Goal: Check status: Check status

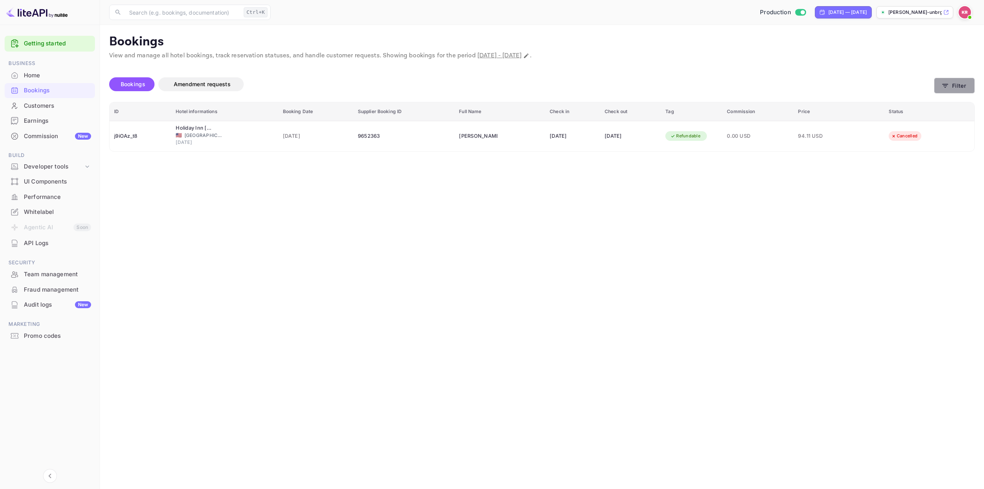
click at [953, 87] on button "Filter" at bounding box center [954, 86] width 41 height 16
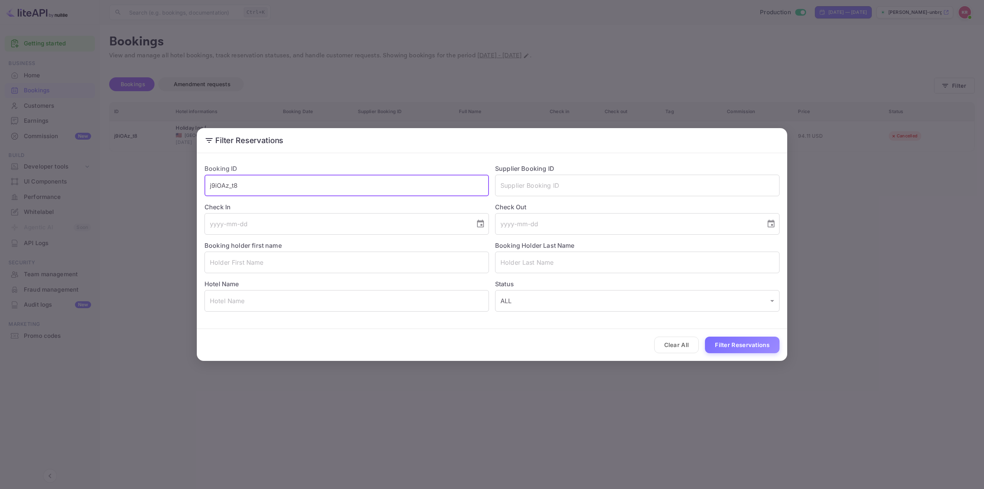
drag, startPoint x: 289, startPoint y: 185, endPoint x: 197, endPoint y: 177, distance: 92.6
click at [197, 178] on div "Booking ID j9iOAz_t8 ​ Supplier Booking ID ​ Check In ​ Check Out ​ Booking hol…" at bounding box center [492, 237] width 591 height 163
paste input "73p1OeEK3"
type input "73p1OeEK3"
click at [733, 345] on button "Filter Reservations" at bounding box center [742, 344] width 75 height 17
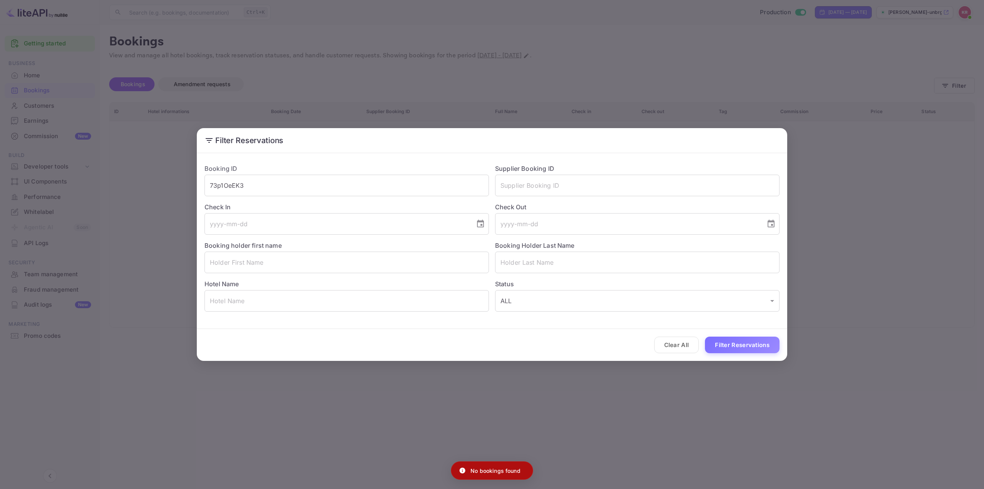
click at [871, 182] on div "Filter Reservations Booking ID 73p1OeEK3 ​ Supplier Booking ID ​ Check In ​ Che…" at bounding box center [492, 244] width 984 height 489
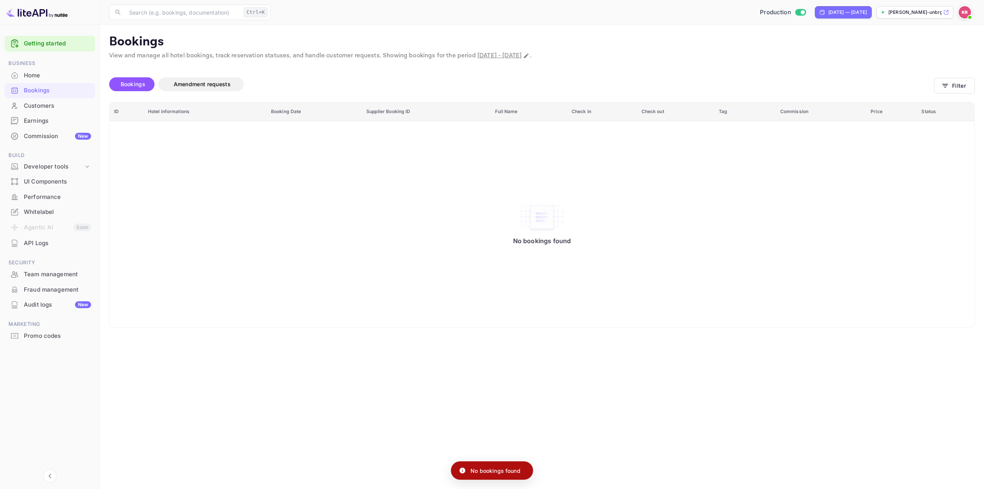
click at [522, 52] on span "[DATE] - [DATE]" at bounding box center [500, 56] width 44 height 8
click at [514, 56] on span "[DATE] - [DATE]" at bounding box center [500, 56] width 44 height 8
click at [530, 56] on icon "Change date range" at bounding box center [526, 56] width 6 height 6
select select "7"
select select "2025"
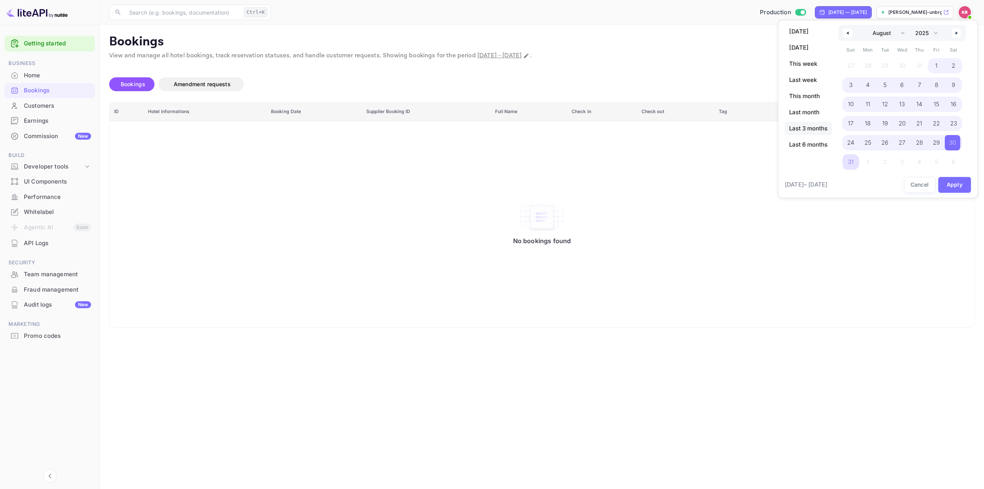
click at [808, 126] on span "Last 3 months" at bounding box center [809, 128] width 48 height 13
select select "5"
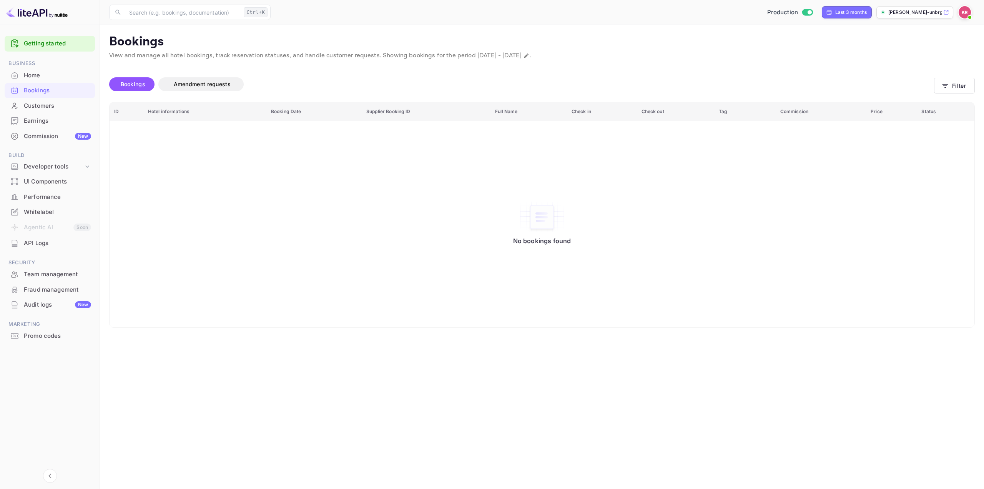
click at [540, 217] on img "booking table" at bounding box center [542, 217] width 46 height 32
click at [530, 58] on icon "Change date range" at bounding box center [526, 56] width 6 height 6
select select "5"
select select "2025"
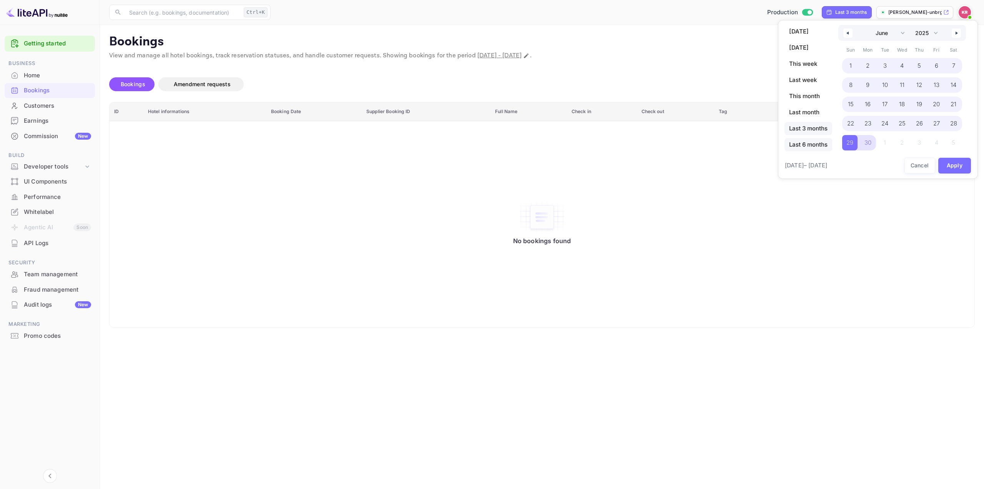
click at [811, 140] on span "Last 6 months" at bounding box center [809, 144] width 48 height 13
select select "2"
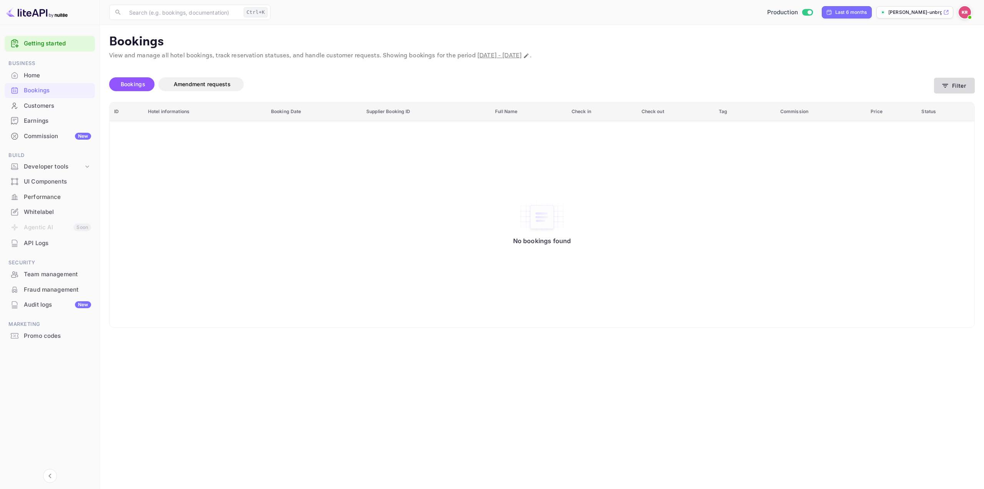
click at [953, 86] on button "Filter" at bounding box center [954, 86] width 41 height 16
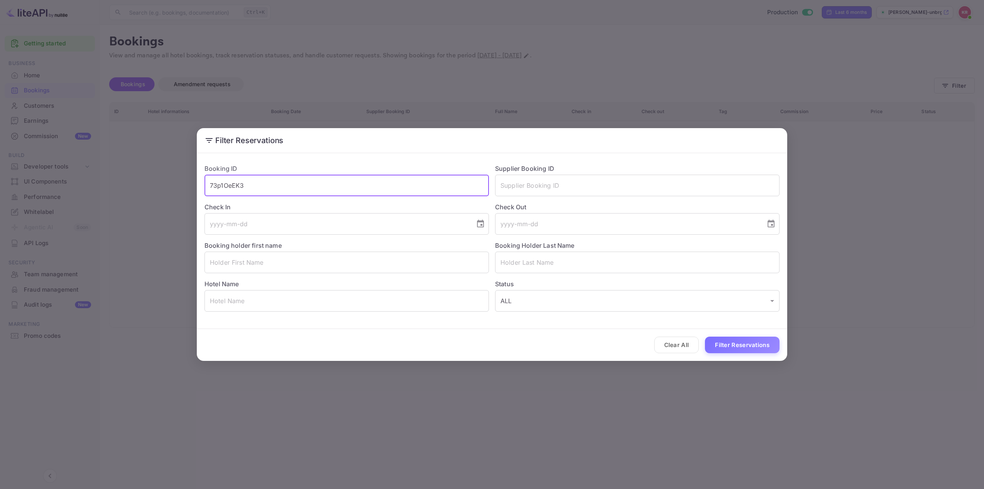
drag, startPoint x: 263, startPoint y: 187, endPoint x: 23, endPoint y: 190, distance: 239.6
click at [29, 190] on div "Filter Reservations Booking ID 73p1OeEK3 ​ Supplier Booking ID ​ Check In ​ Che…" at bounding box center [492, 244] width 984 height 489
click at [725, 340] on button "Filter Reservations" at bounding box center [742, 344] width 75 height 17
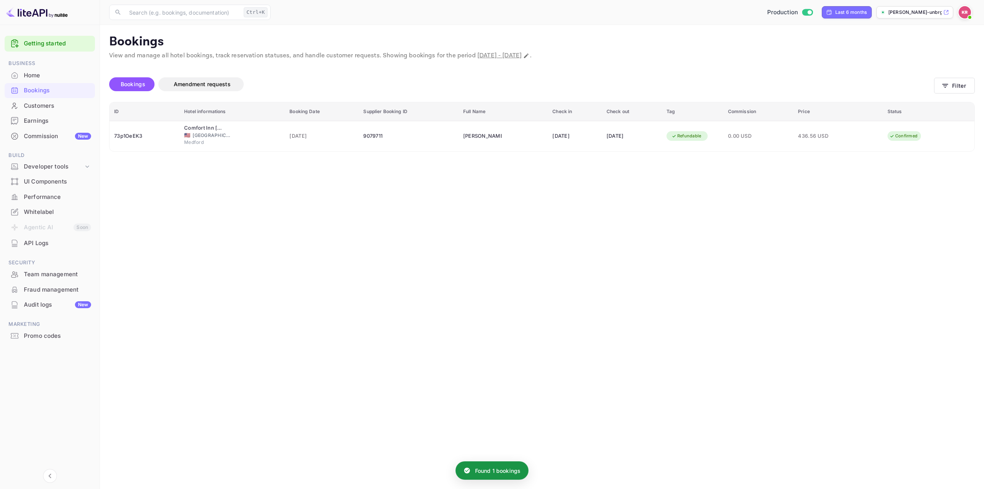
click at [837, 138] on span "436.56 USD" at bounding box center [817, 136] width 38 height 8
